Goal: Download file/media

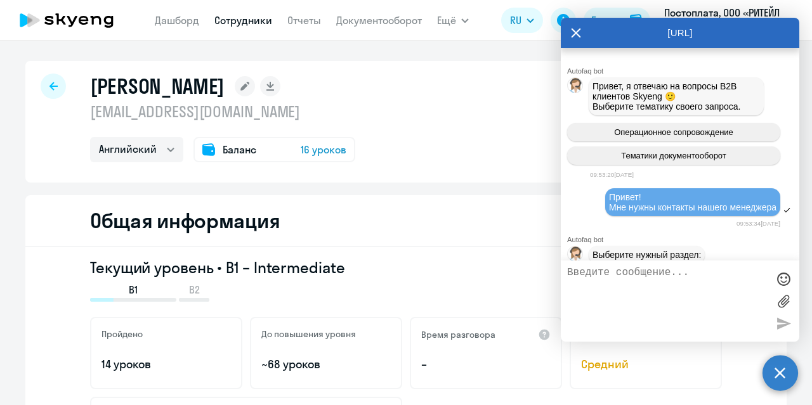
select select "english"
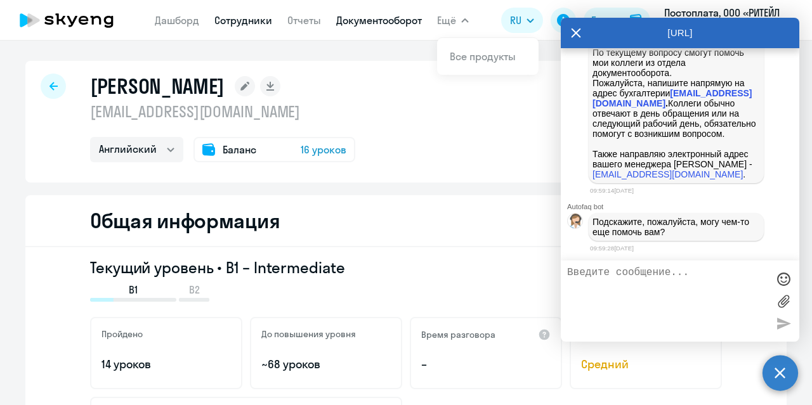
click at [393, 22] on link "Документооборот" at bounding box center [379, 20] width 86 height 13
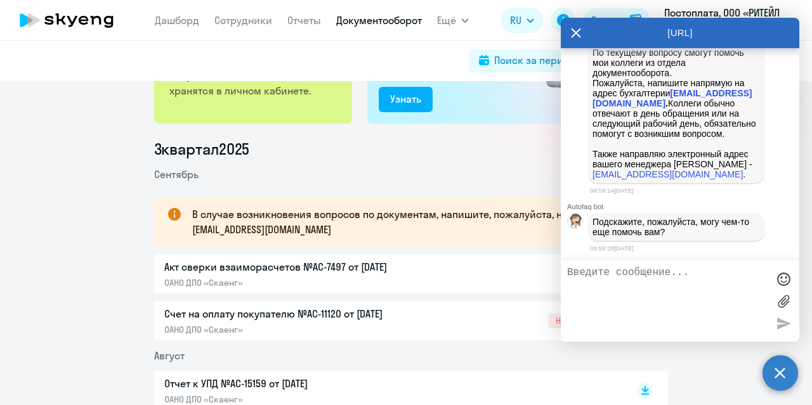
scroll to position [122, 0]
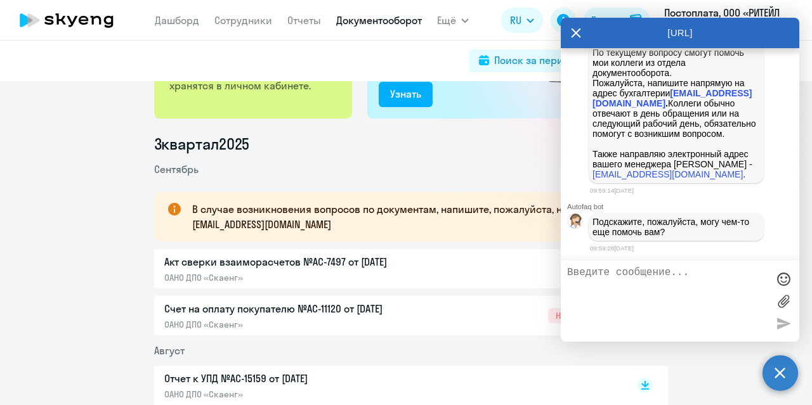
click at [576, 38] on icon at bounding box center [576, 33] width 10 height 30
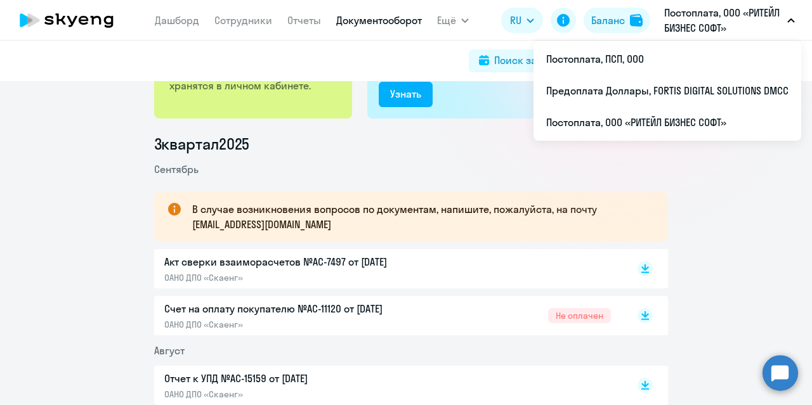
click at [762, 31] on p "Постоплата, ООО «РИТЕЙЛ БИЗНЕС СОФТ»" at bounding box center [723, 20] width 118 height 30
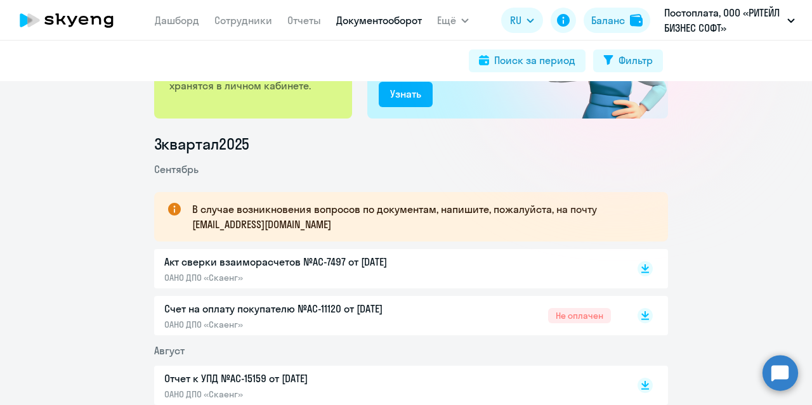
click at [748, 30] on p "Постоплата, ООО «РИТЕЙЛ БИЗНЕС СОФТ»" at bounding box center [723, 20] width 118 height 30
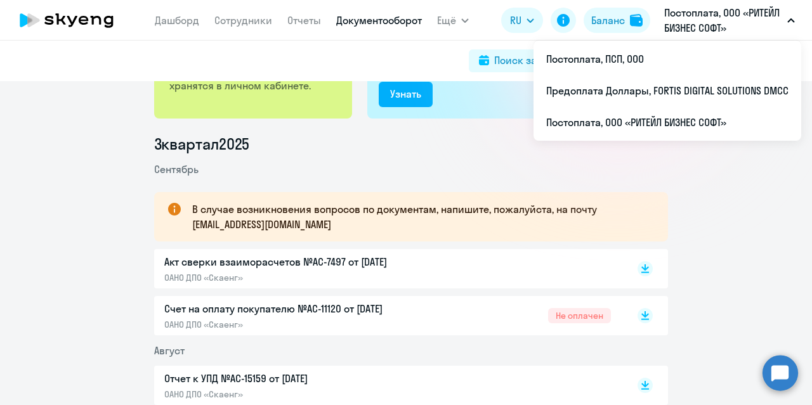
click at [707, 31] on p "Постоплата, ООО «РИТЕЙЛ БИЗНЕС СОФТ»" at bounding box center [723, 20] width 118 height 30
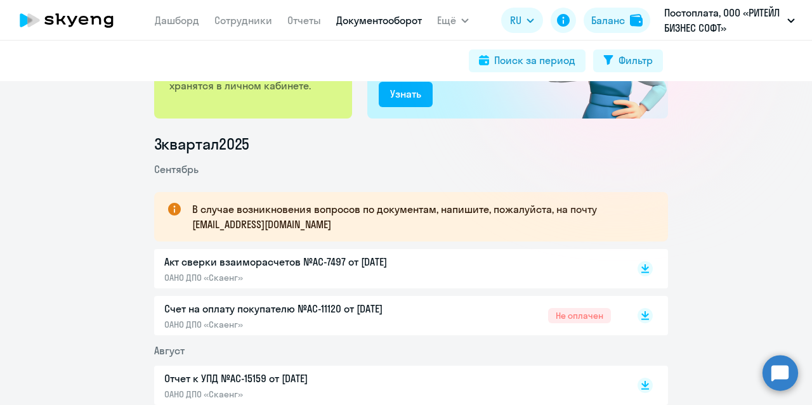
click at [702, 31] on p "Постоплата, ООО «РИТЕЙЛ БИЗНЕС СОФТ»" at bounding box center [723, 20] width 118 height 30
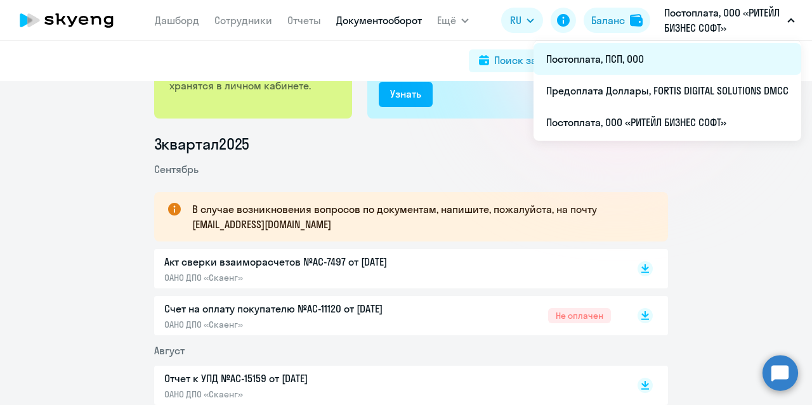
click at [649, 58] on li "Постоплата, ПСП, ООО" at bounding box center [667, 59] width 268 height 32
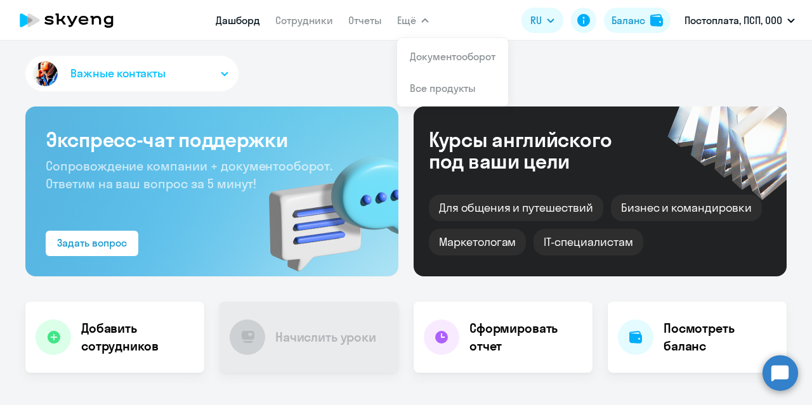
select select "30"
click at [420, 63] on app-menu-item-link "Документооборот" at bounding box center [453, 56] width 86 height 15
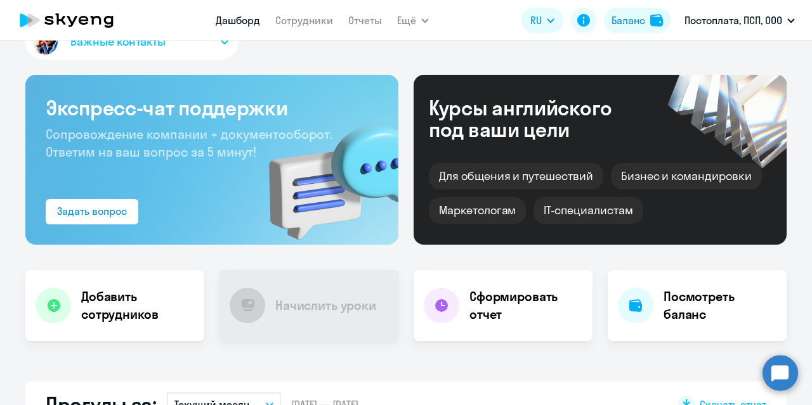
scroll to position [18, 0]
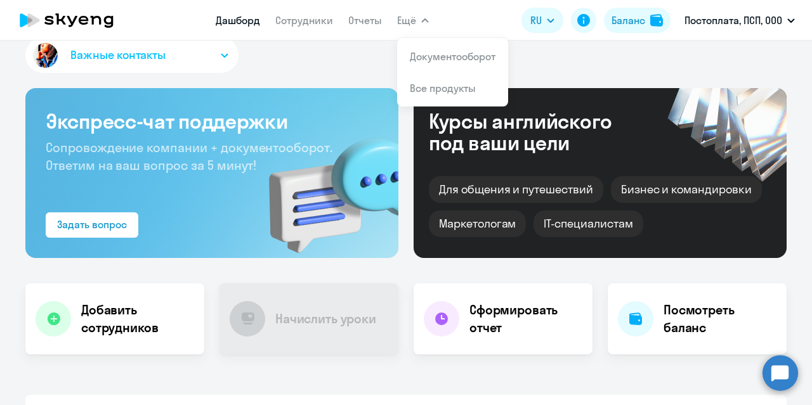
click at [405, 32] on button "Ещё" at bounding box center [413, 20] width 32 height 25
click at [427, 62] on link "Документооборот" at bounding box center [453, 56] width 86 height 13
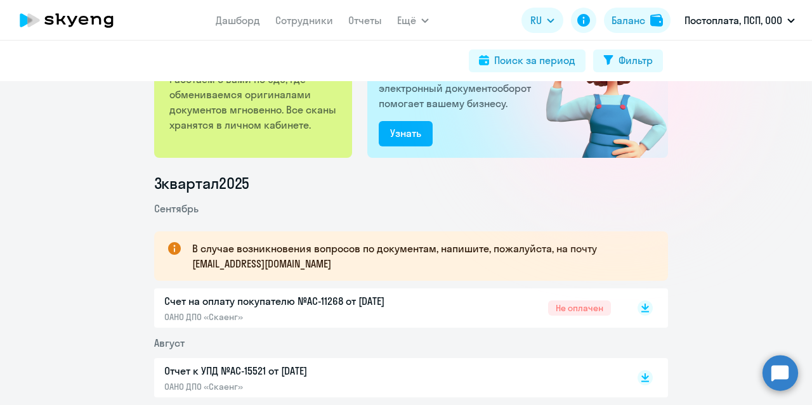
scroll to position [85, 0]
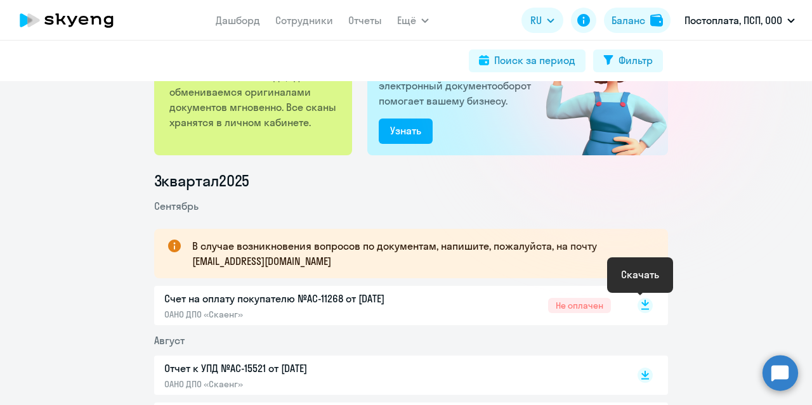
click at [641, 304] on icon at bounding box center [645, 303] width 8 height 6
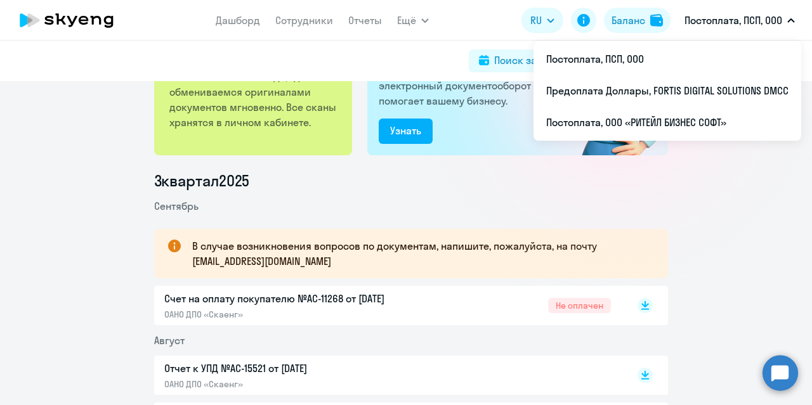
click at [753, 11] on button "Постоплата, ПСП, ООО" at bounding box center [739, 20] width 123 height 30
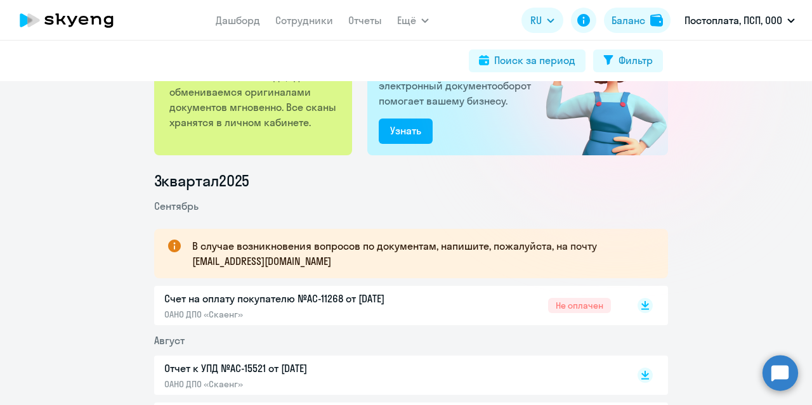
click at [739, 27] on p "Постоплата, ПСП, ООО" at bounding box center [733, 20] width 98 height 15
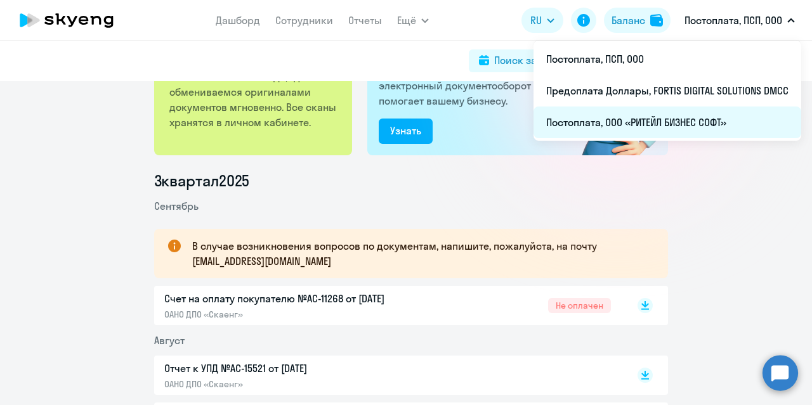
click at [638, 118] on li "Постоплата, ООО «РИТЕЙЛ БИЗНЕС СОФТ»" at bounding box center [667, 123] width 268 height 32
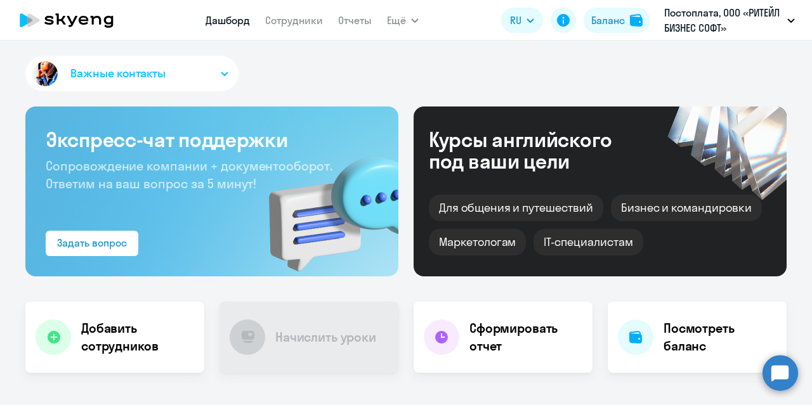
select select "30"
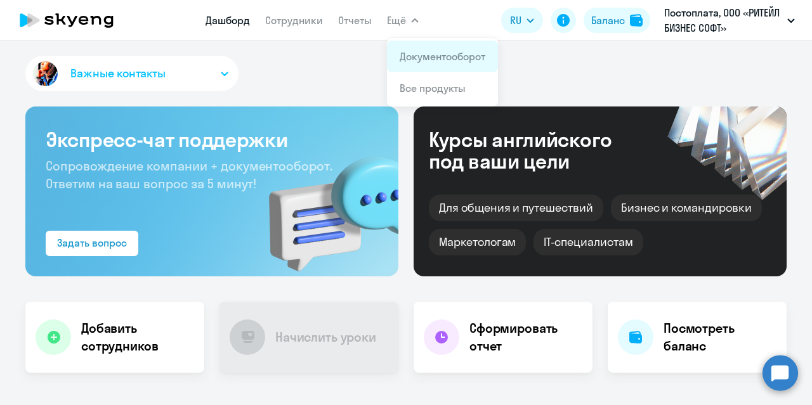
click at [415, 63] on app-menu-item-link "Документооборот" at bounding box center [443, 56] width 86 height 15
click at [413, 66] on li "Документооборот" at bounding box center [442, 57] width 111 height 32
click at [457, 54] on link "Документооборот" at bounding box center [443, 56] width 86 height 13
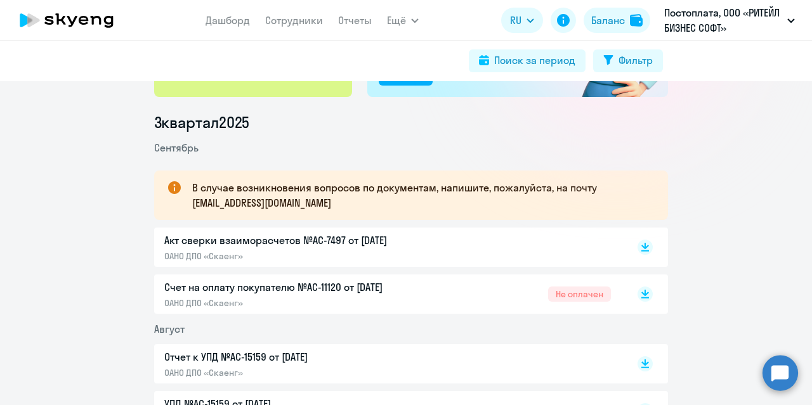
scroll to position [146, 0]
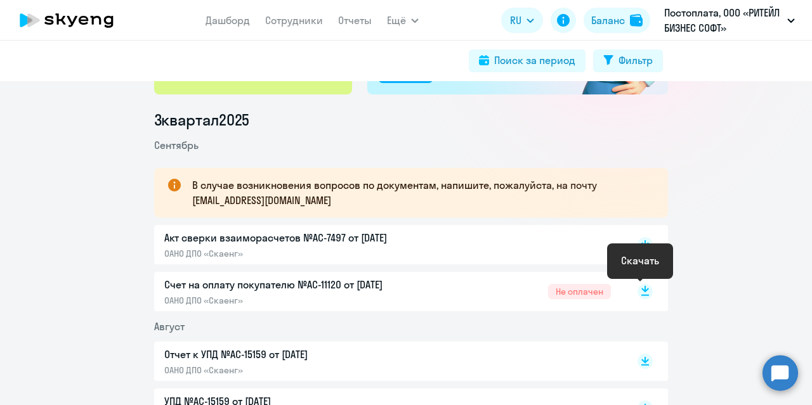
click at [641, 286] on rect at bounding box center [644, 291] width 15 height 15
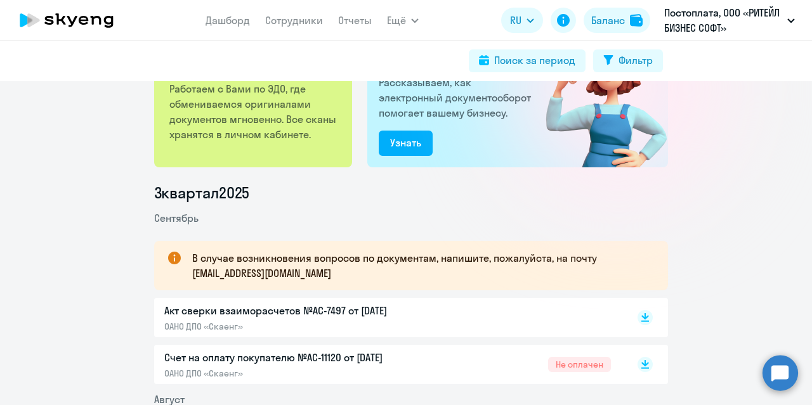
scroll to position [72, 0]
